Goal: Navigation & Orientation: Find specific page/section

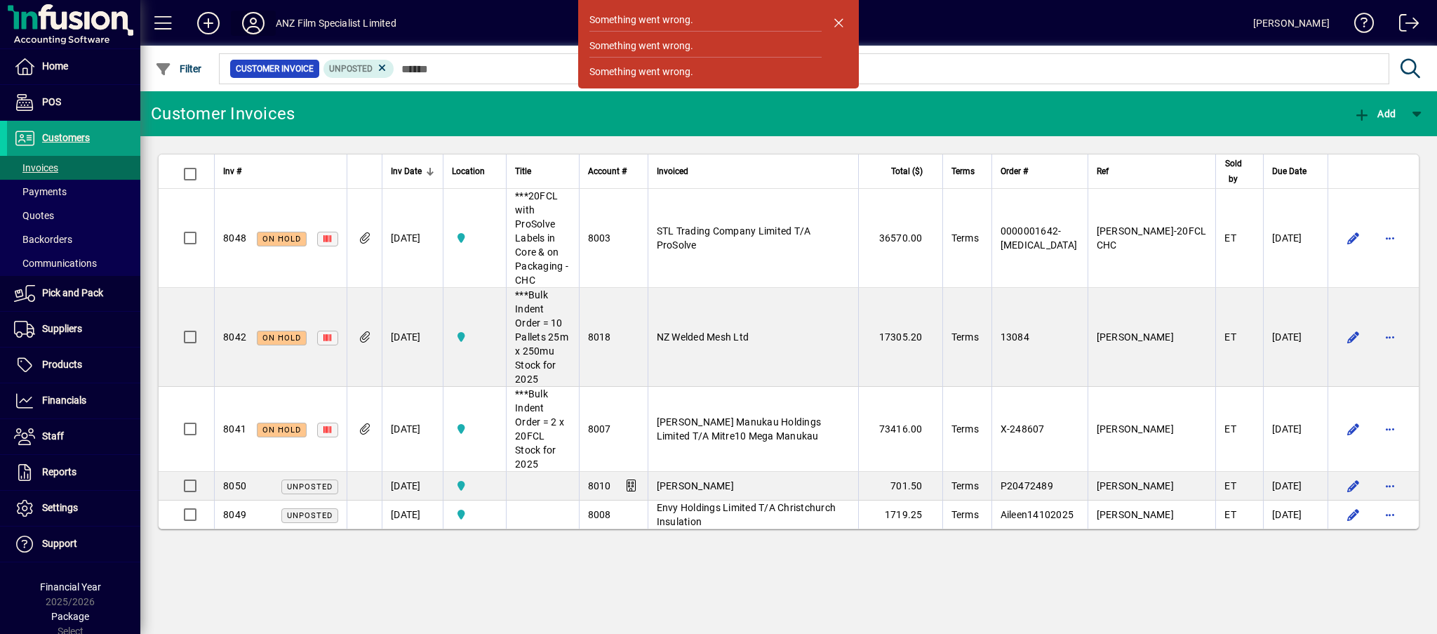
click at [255, 22] on icon at bounding box center [253, 23] width 28 height 22
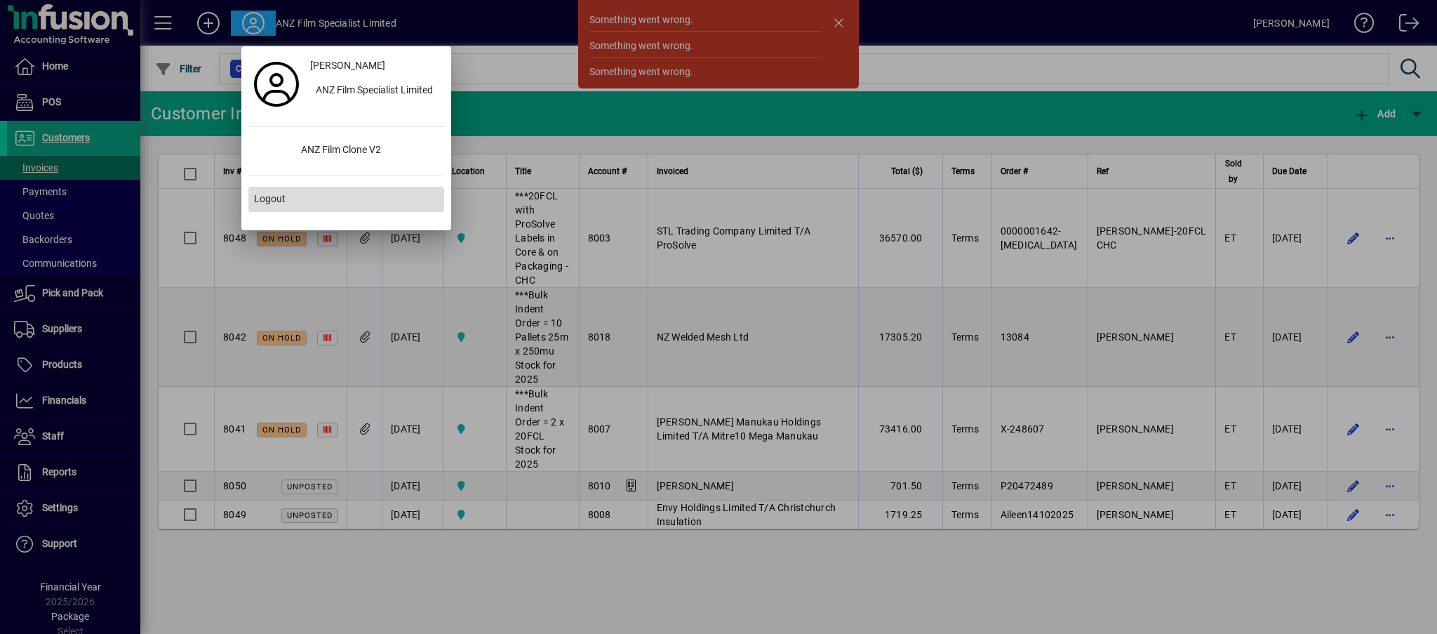
click at [268, 197] on span "Logout" at bounding box center [270, 199] width 32 height 15
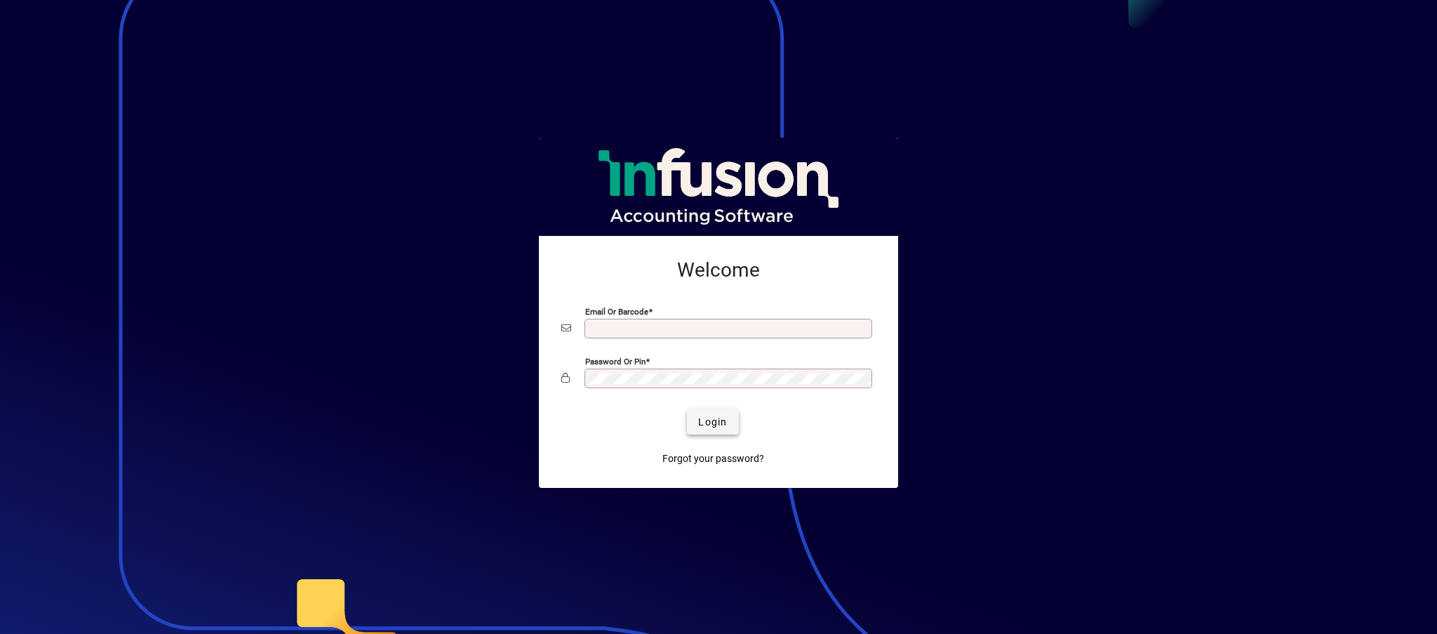
type input "**********"
click at [714, 432] on span "submit" at bounding box center [712, 422] width 51 height 34
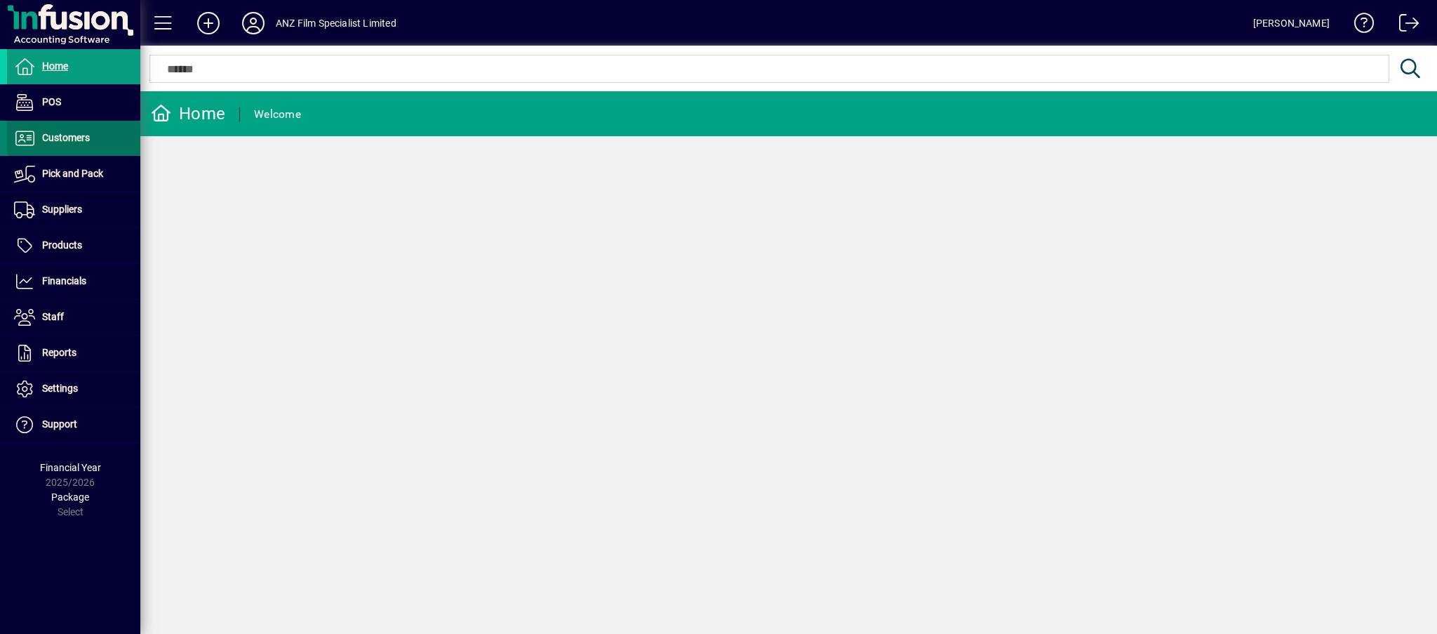
click at [57, 140] on span "Customers" at bounding box center [66, 137] width 48 height 11
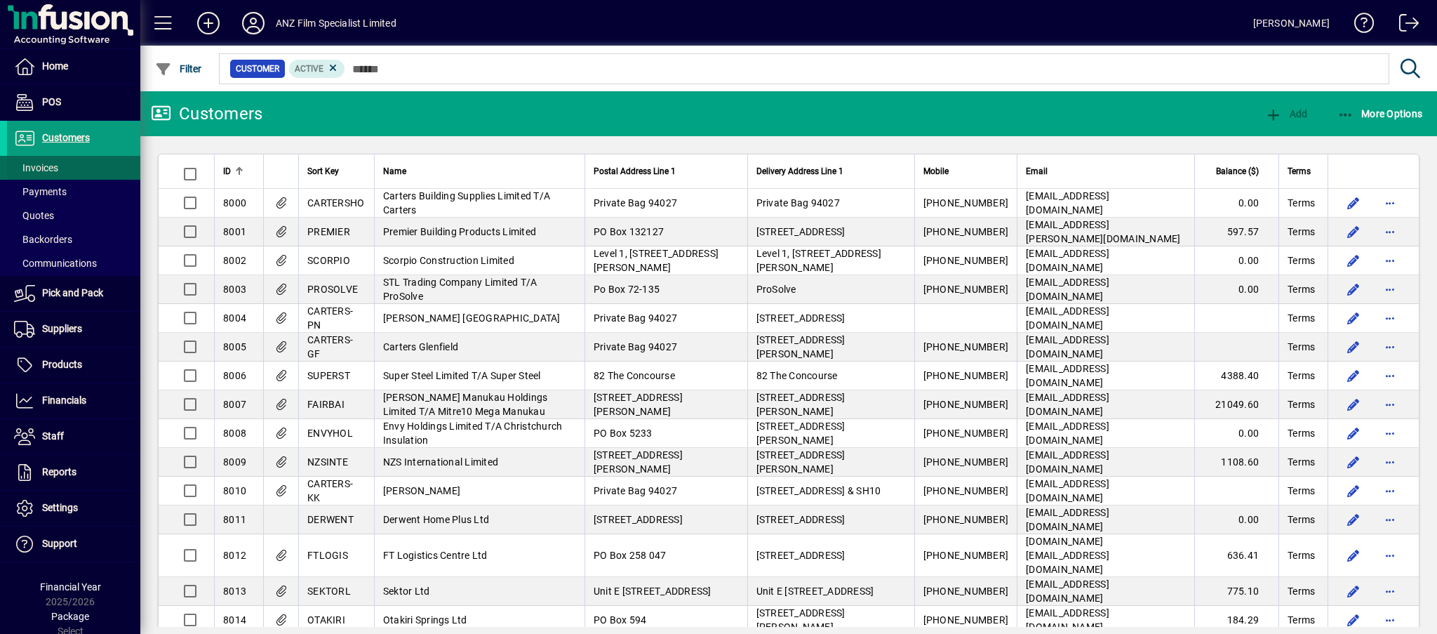
click at [56, 167] on span "Invoices" at bounding box center [36, 167] width 44 height 11
